Goal: Find specific page/section: Find specific page/section

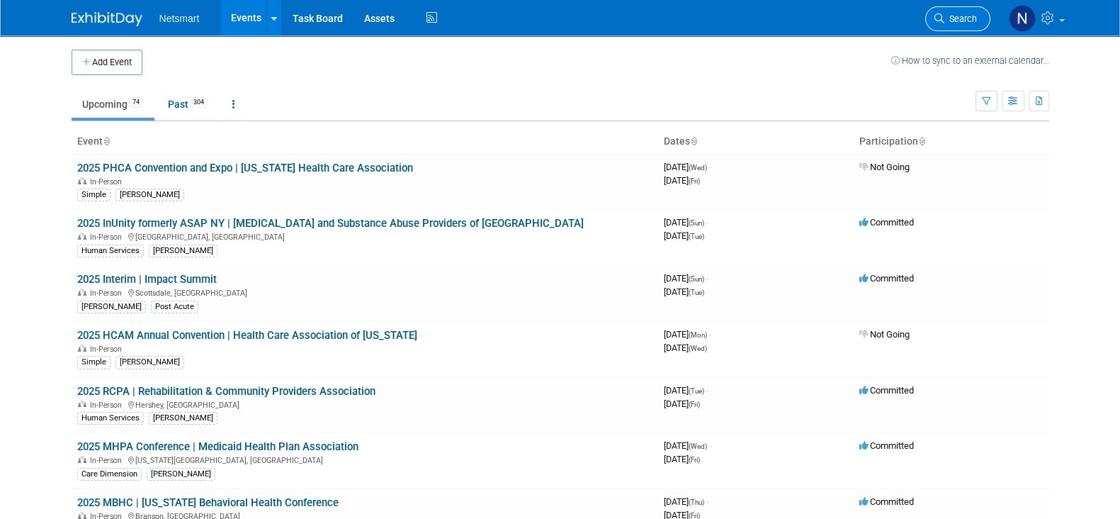
click at [971, 25] on link "Search" at bounding box center [958, 18] width 65 height 25
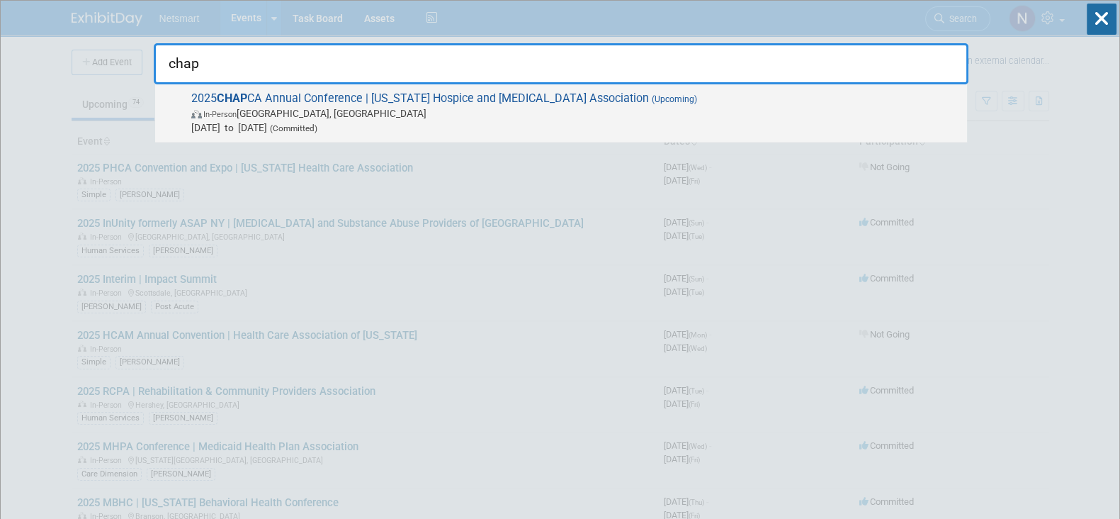
type input "chap"
click at [507, 128] on span "[DATE] to [DATE] (Committed)" at bounding box center [575, 127] width 769 height 14
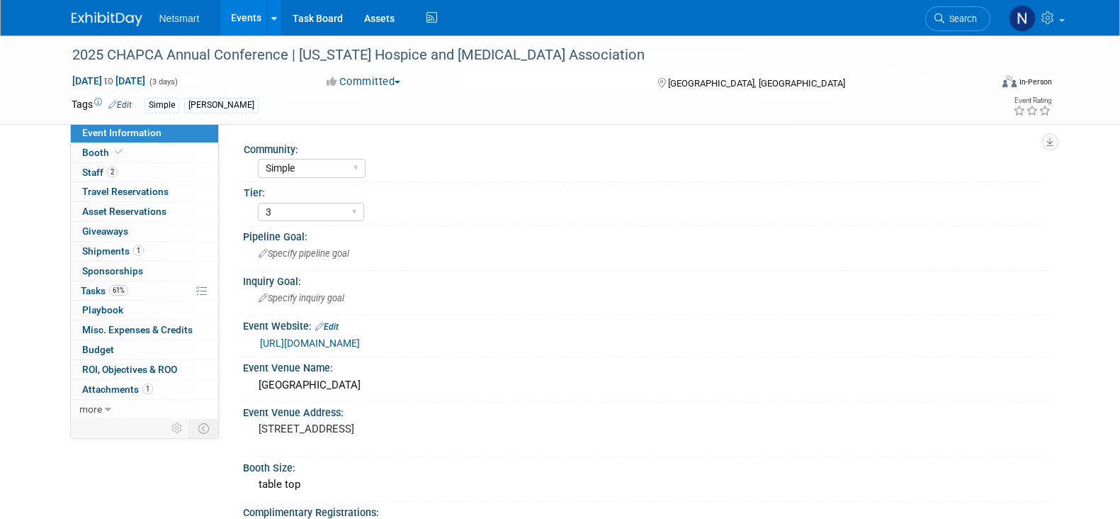
select select "Simple"
select select "3"
select select "No"
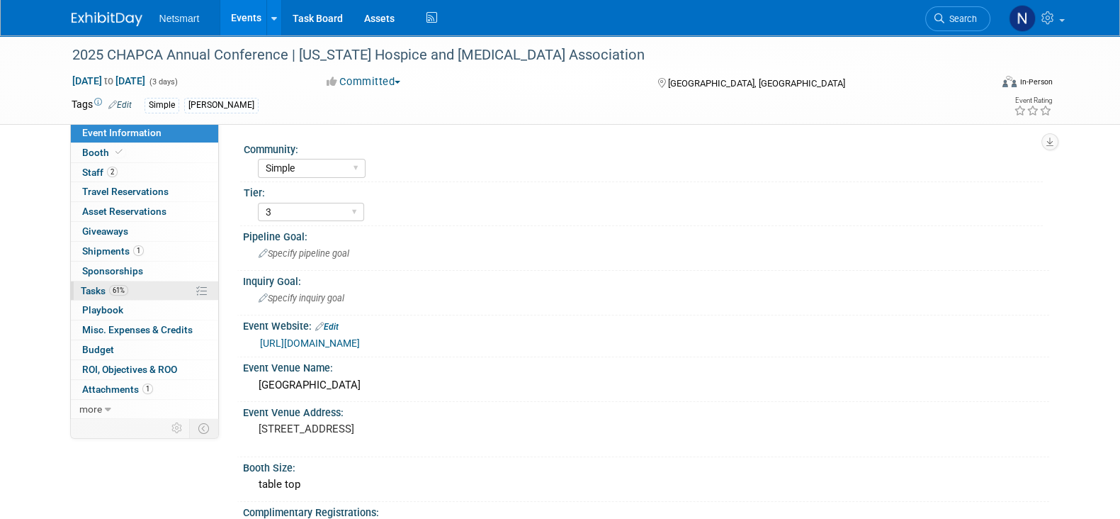
click at [142, 286] on link "61% Tasks 61%" at bounding box center [144, 290] width 147 height 19
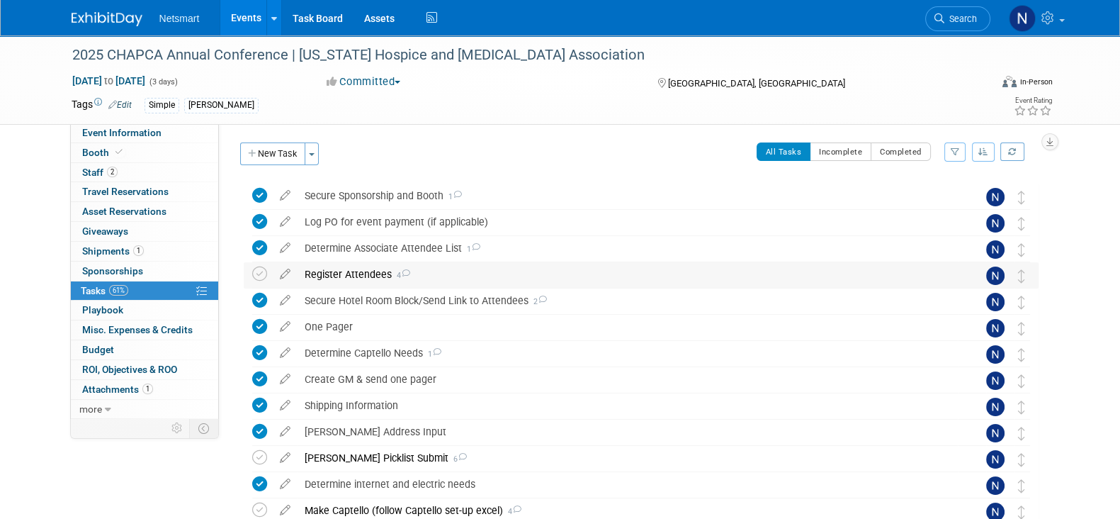
scroll to position [223, 0]
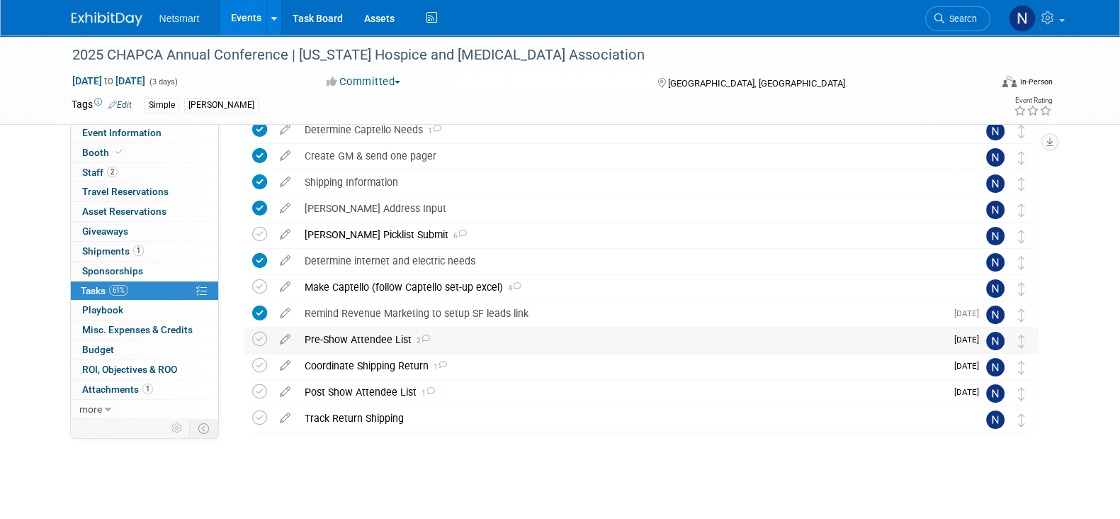
click at [354, 342] on div "Pre-Show Attendee List 2" at bounding box center [622, 339] width 648 height 24
